Goal: Find specific page/section: Find specific page/section

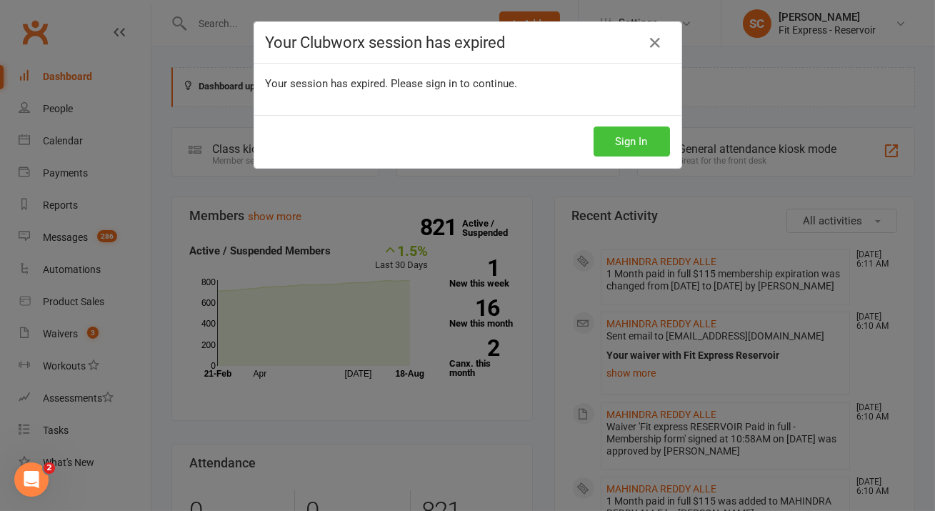
click at [648, 138] on button "Sign In" at bounding box center [631, 141] width 76 height 30
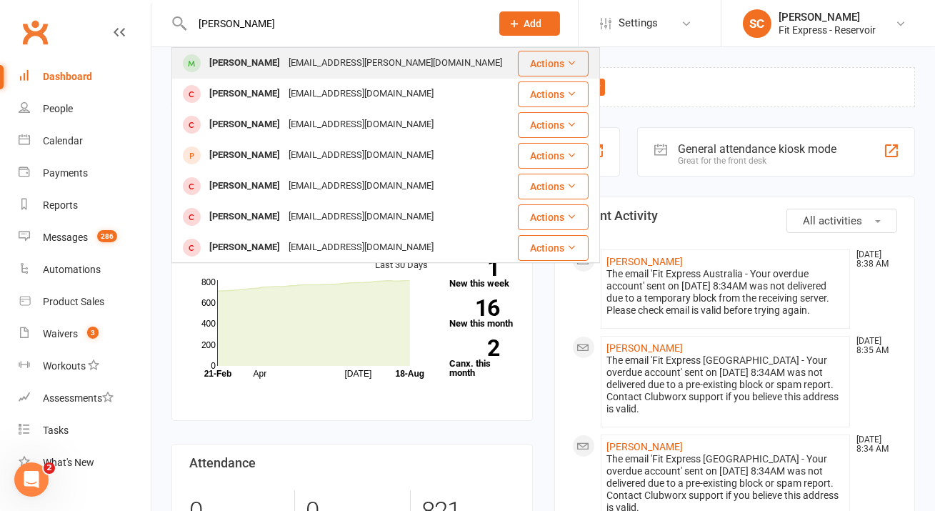
type input "[PERSON_NAME]"
click at [296, 64] on div "[EMAIL_ADDRESS][PERSON_NAME][DOMAIN_NAME]" at bounding box center [395, 63] width 222 height 21
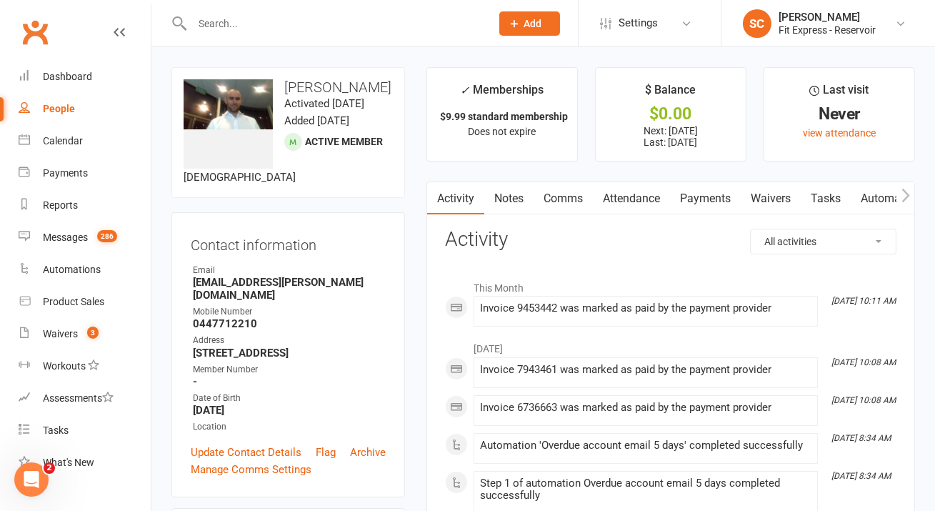
click at [510, 201] on link "Notes" at bounding box center [508, 198] width 49 height 33
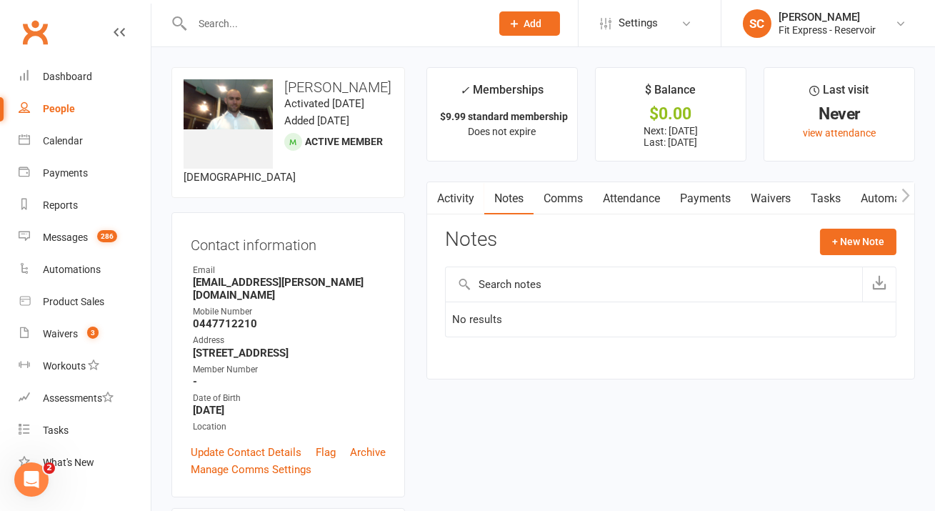
drag, startPoint x: 279, startPoint y: 393, endPoint x: 326, endPoint y: 394, distance: 47.1
click at [326, 403] on strong "[DATE]" at bounding box center [289, 409] width 193 height 13
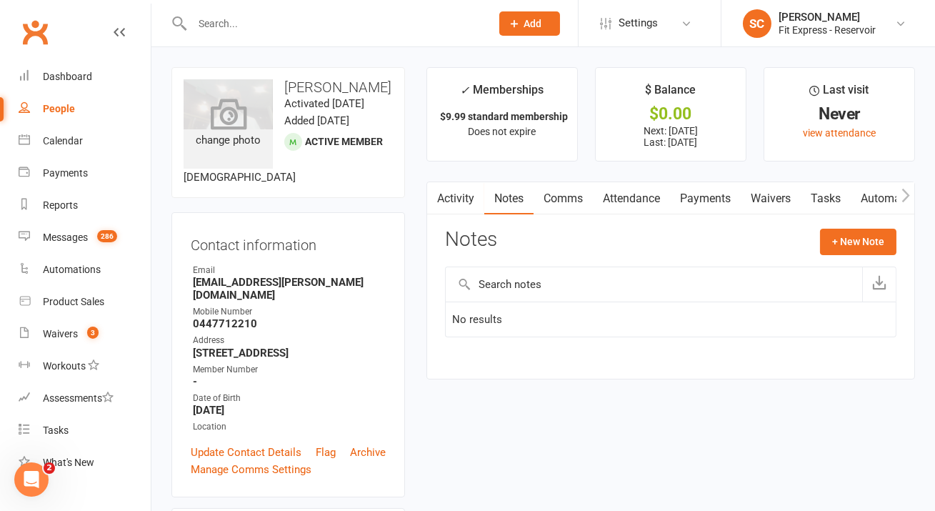
drag, startPoint x: 326, startPoint y: 394, endPoint x: 216, endPoint y: 145, distance: 272.4
click at [216, 145] on contact-information "upload photo change photo [PERSON_NAME] Activated [DATE] Added [DATE] Active me…" at bounding box center [287, 282] width 233 height 430
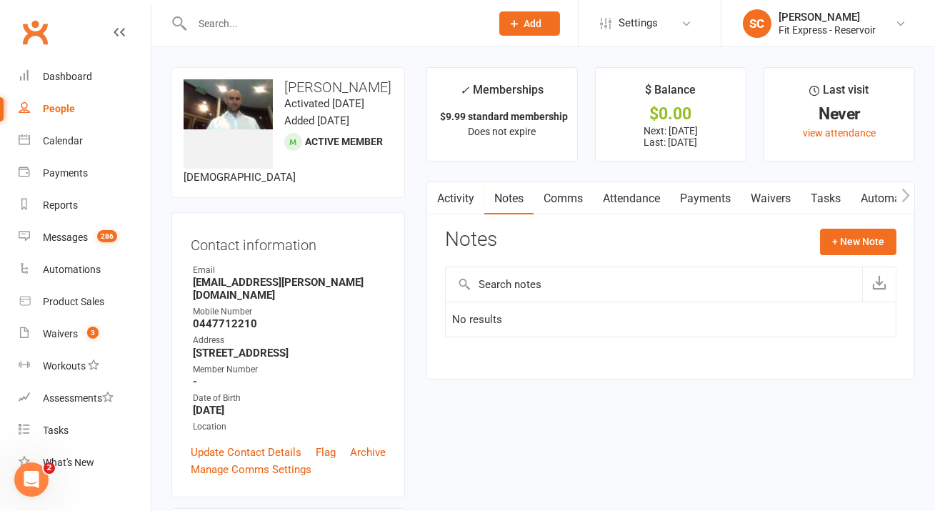
click at [308, 246] on div "Contact information Owner Email [EMAIL_ADDRESS][PERSON_NAME][DOMAIN_NAME] Mobil…" at bounding box center [287, 354] width 233 height 285
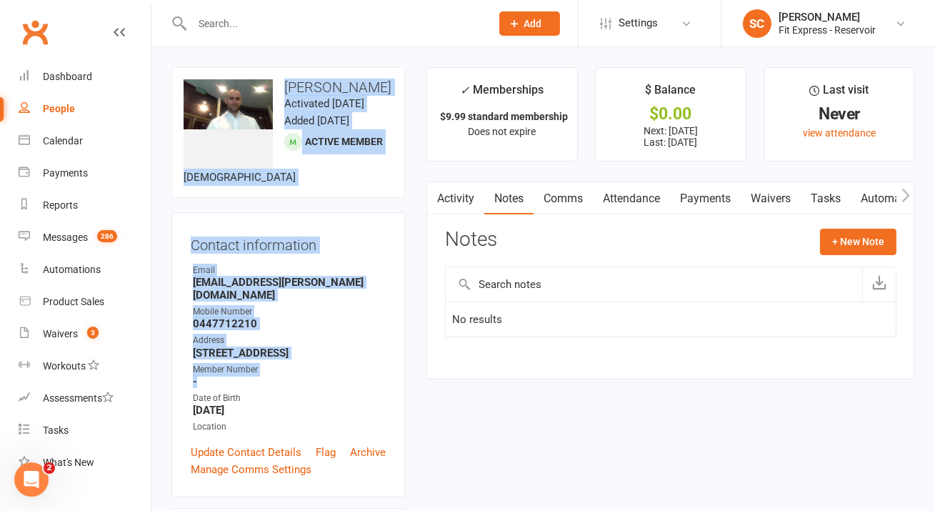
drag, startPoint x: 291, startPoint y: 69, endPoint x: 393, endPoint y: 365, distance: 313.4
click at [393, 365] on contact-information "upload photo change photo [PERSON_NAME] Activated [DATE] Added [DATE] Active me…" at bounding box center [287, 282] width 233 height 430
click at [353, 214] on div "Contact information Owner Email [EMAIL_ADDRESS][PERSON_NAME][DOMAIN_NAME] Mobil…" at bounding box center [287, 354] width 233 height 285
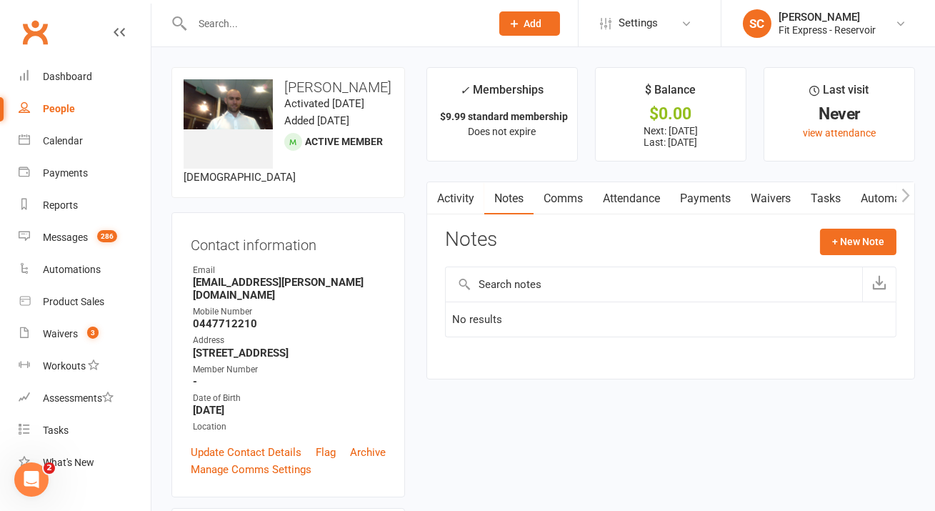
click at [461, 201] on link "Activity" at bounding box center [455, 198] width 57 height 33
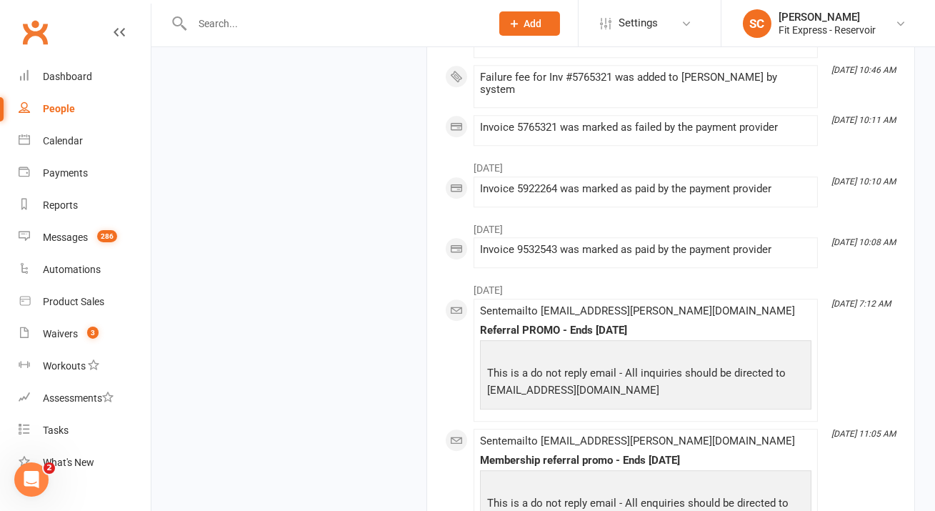
scroll to position [7771, 0]
